Goal: Task Accomplishment & Management: Use online tool/utility

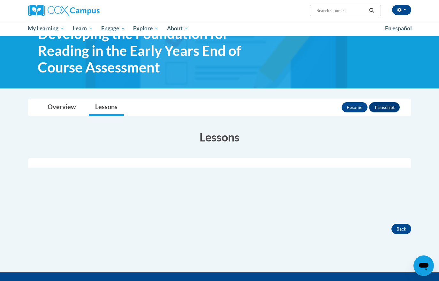
click at [250, 120] on div "Toggle navigation Overview Lessons Resume Transcript Overview Course Descriptio…" at bounding box center [219, 166] width 393 height 135
click at [322, 26] on ul "My Learning My Learning My Course Progress Certificates My Action Plans Group D…" at bounding box center [202, 28] width 357 height 15
click at [359, 107] on button "Resume" at bounding box center [355, 107] width 26 height 10
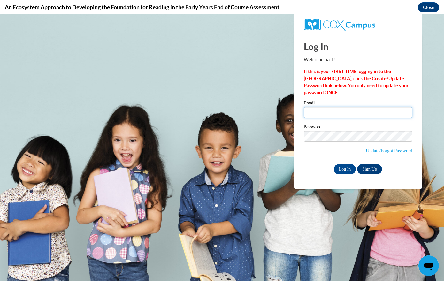
type input "[EMAIL_ADDRESS][DOMAIN_NAME]"
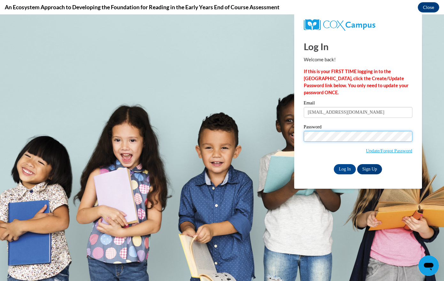
click at [344, 168] on input "Log In" at bounding box center [345, 169] width 22 height 10
click at [343, 171] on input "Log In" at bounding box center [345, 169] width 22 height 10
click at [344, 167] on input "Log In" at bounding box center [345, 169] width 22 height 10
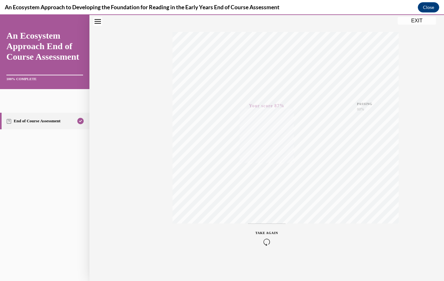
scroll to position [124, 0]
click at [417, 23] on button "EXIT" at bounding box center [417, 21] width 38 height 8
